Goal: Information Seeking & Learning: Find specific fact

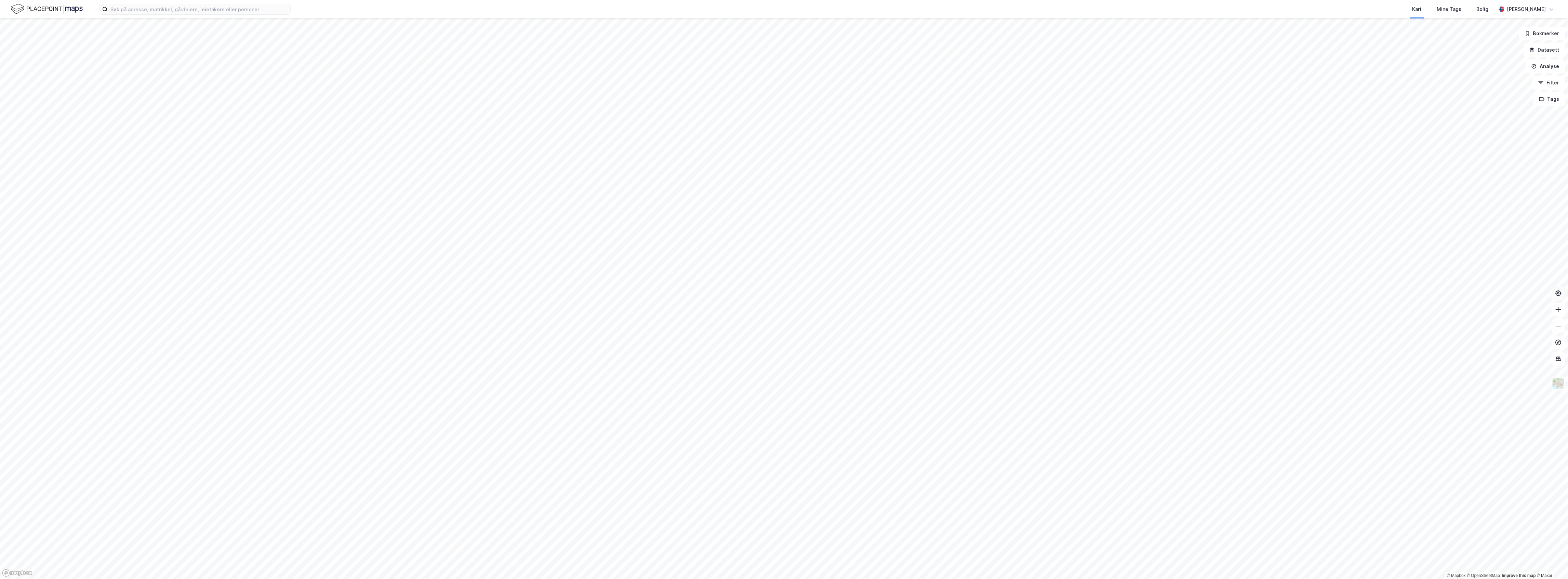
click at [1559, 294] on icon at bounding box center [1559, 293] width 2 height 2
click at [201, 5] on input at bounding box center [199, 9] width 183 height 10
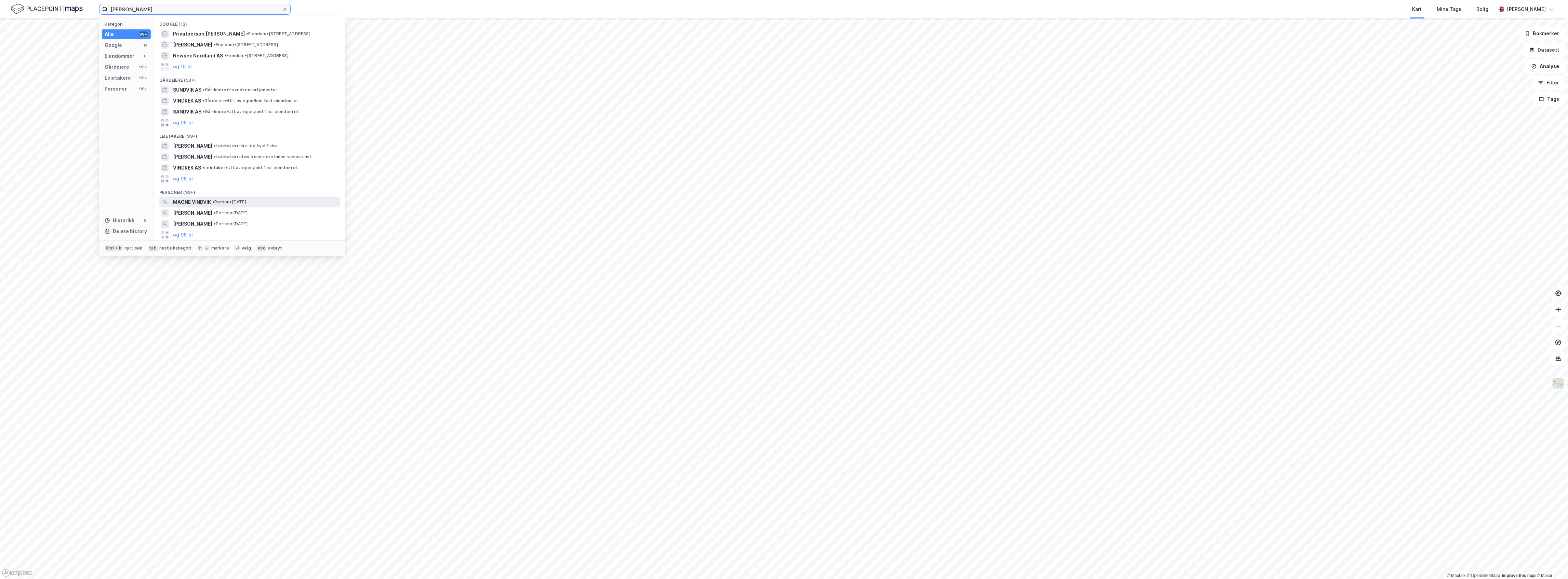
type input "[PERSON_NAME]"
click at [224, 203] on span "• Person • [DATE]" at bounding box center [229, 201] width 34 height 5
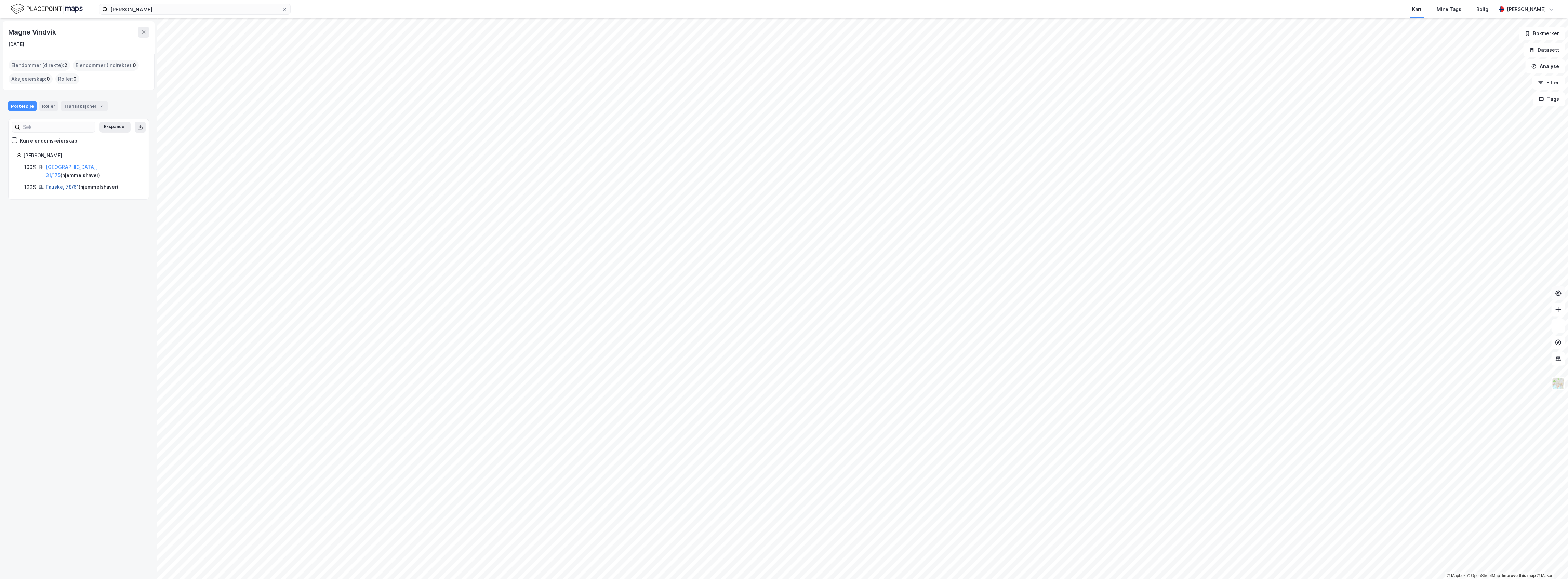
click at [71, 184] on link "Fauske, 78/61" at bounding box center [62, 187] width 33 height 6
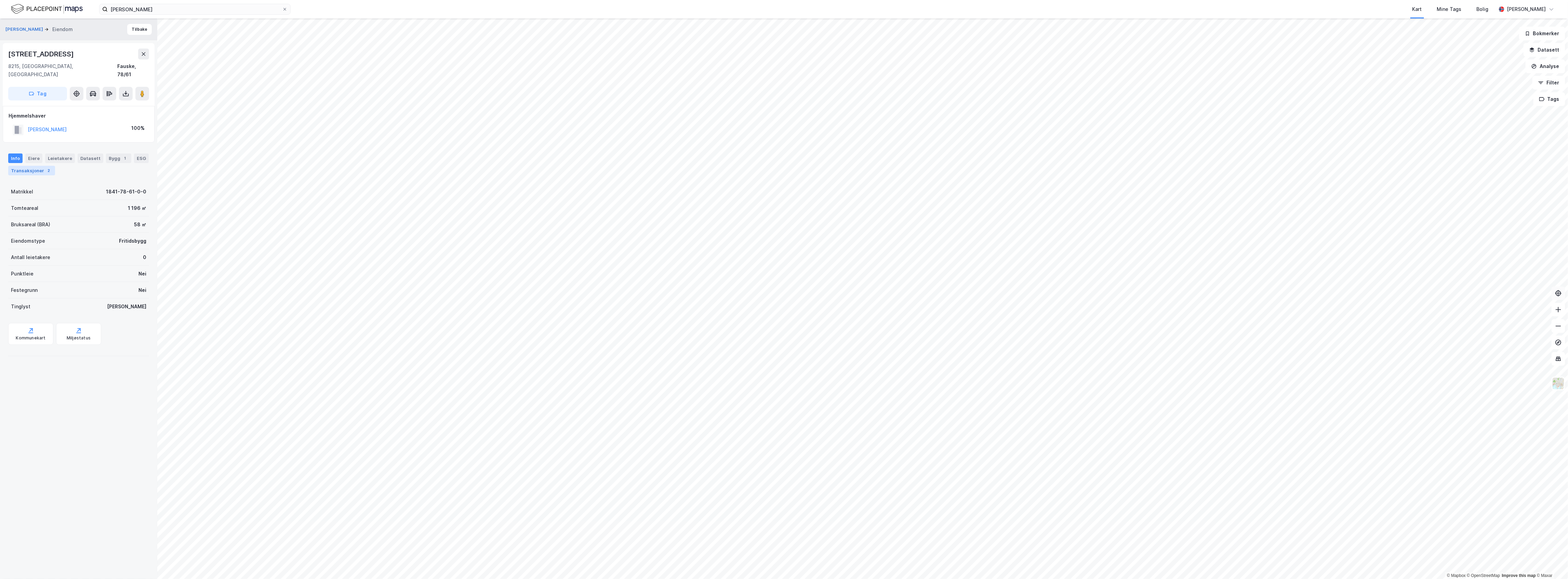
click at [54, 165] on div "Transaksjoner 2" at bounding box center [31, 170] width 47 height 10
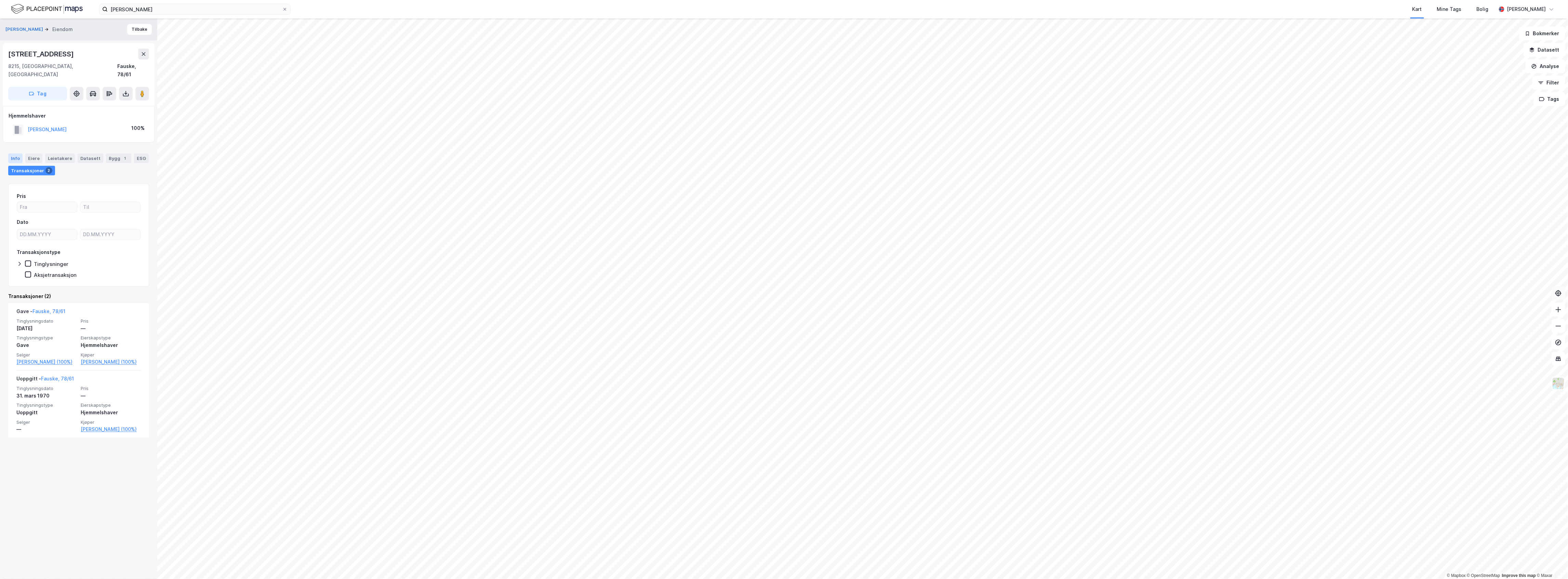
click at [18, 153] on div "Info" at bounding box center [15, 158] width 15 height 10
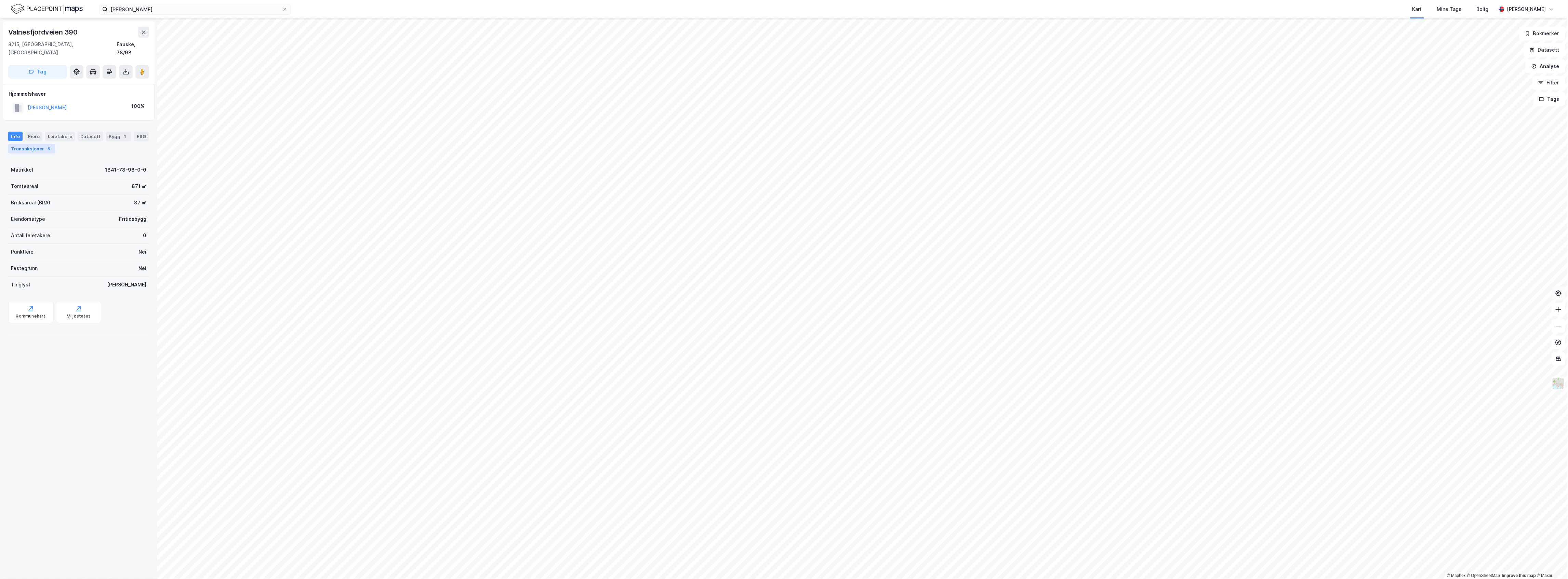
click at [48, 144] on div "Transaksjoner 6" at bounding box center [31, 148] width 47 height 10
